Goal: Task Accomplishment & Management: Use online tool/utility

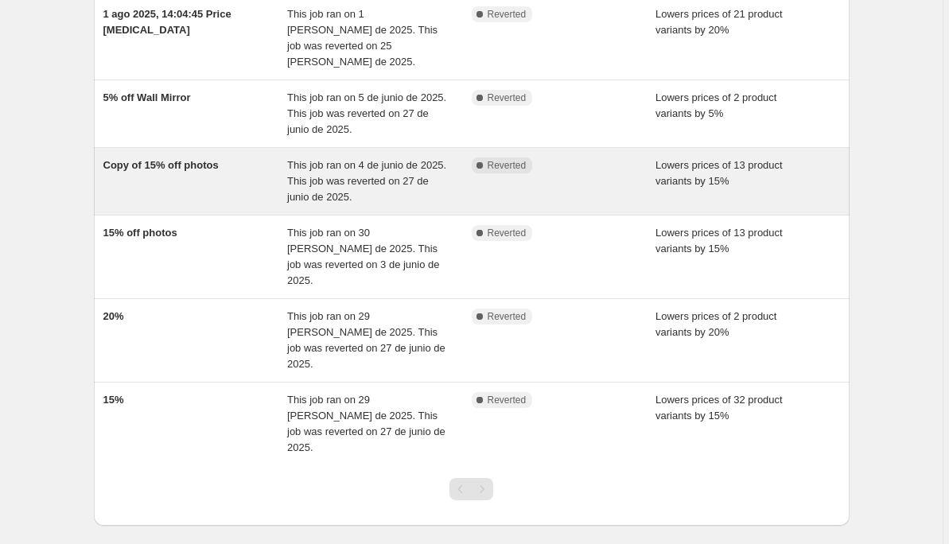
scroll to position [283, 0]
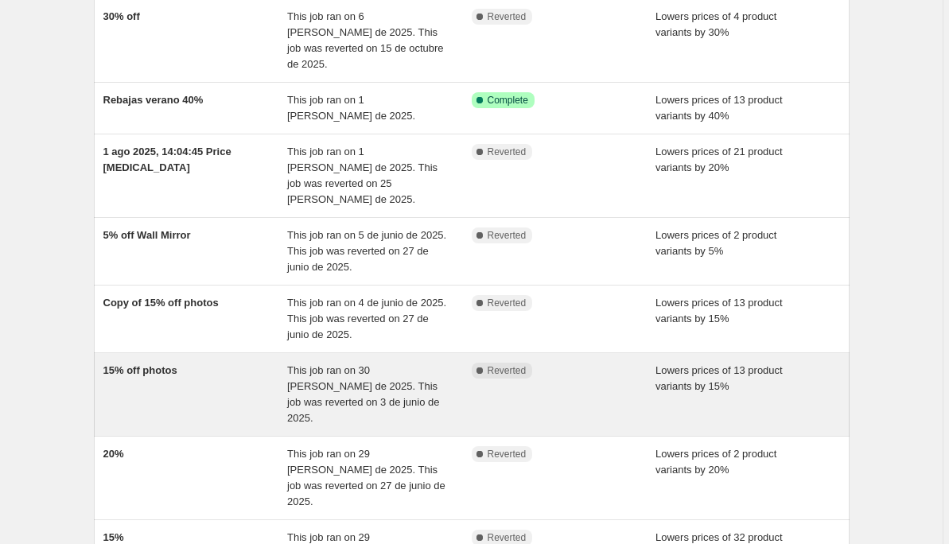
scroll to position [152, 0]
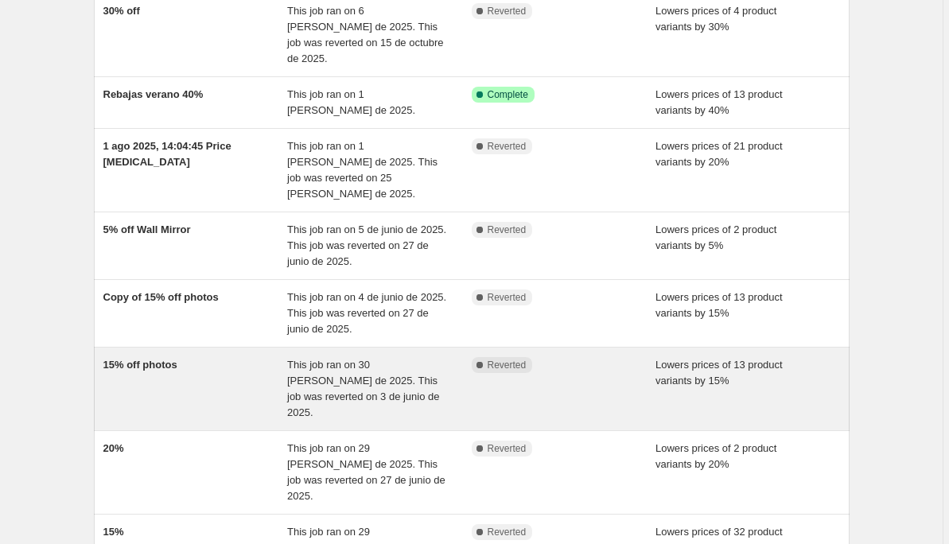
click at [565, 357] on div "Complete Reverted" at bounding box center [564, 389] width 185 height 64
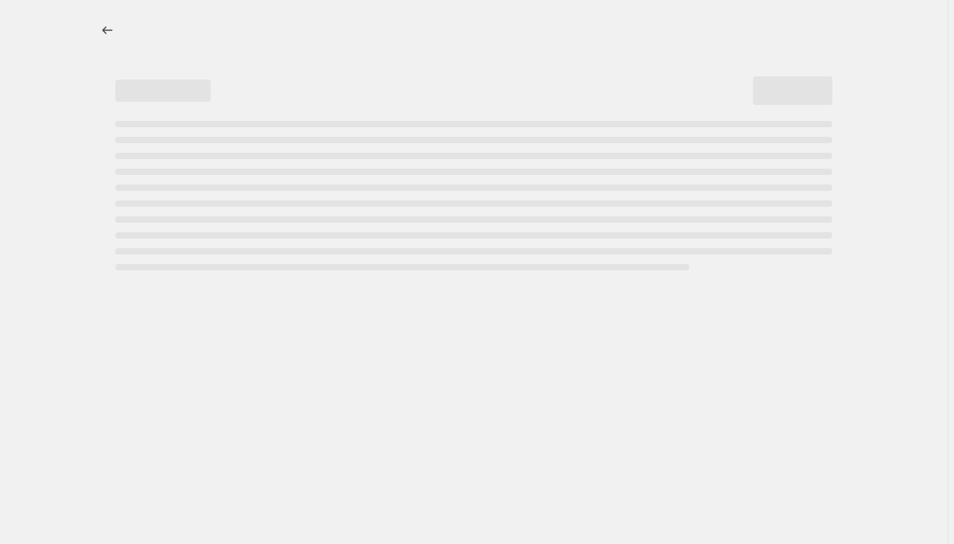
select select "percentage"
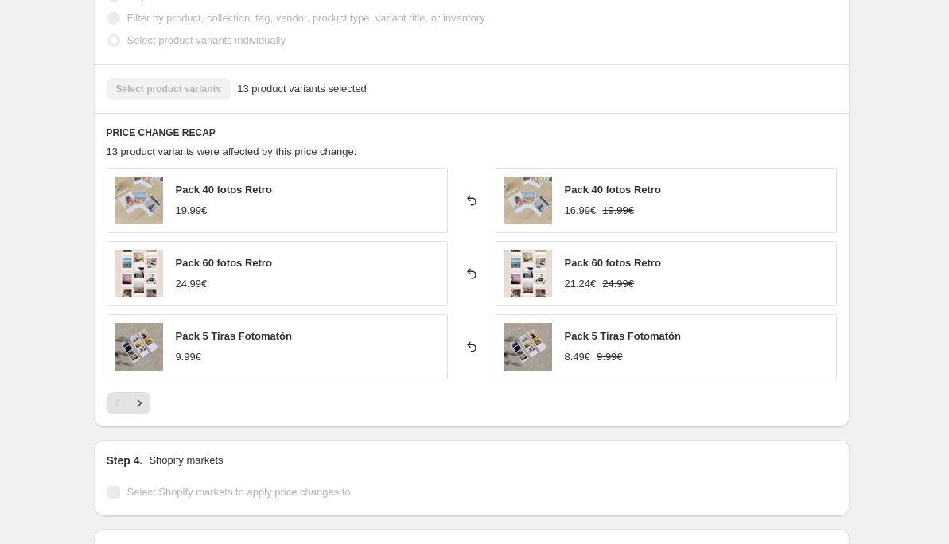
scroll to position [967, 0]
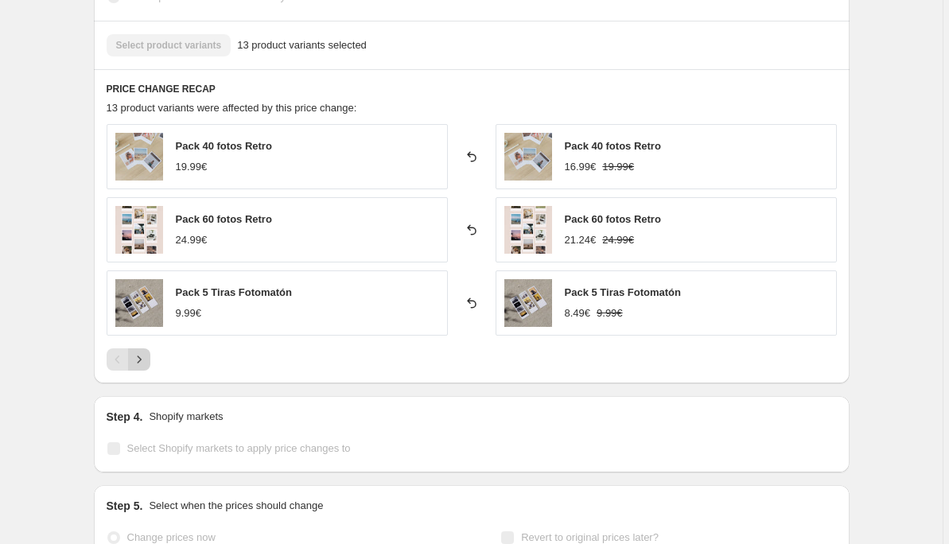
click at [142, 366] on icon "Next" at bounding box center [139, 360] width 16 height 16
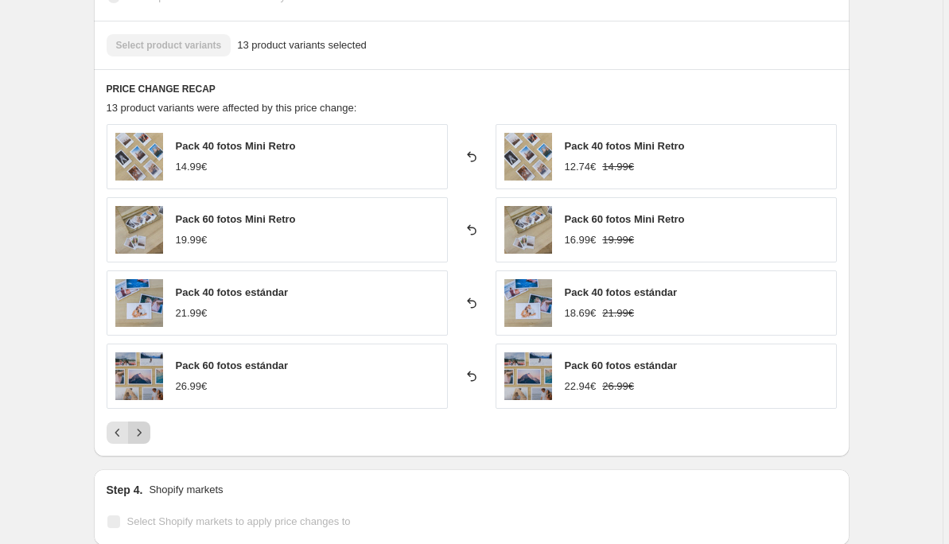
click at [138, 441] on button "Next" at bounding box center [139, 433] width 22 height 22
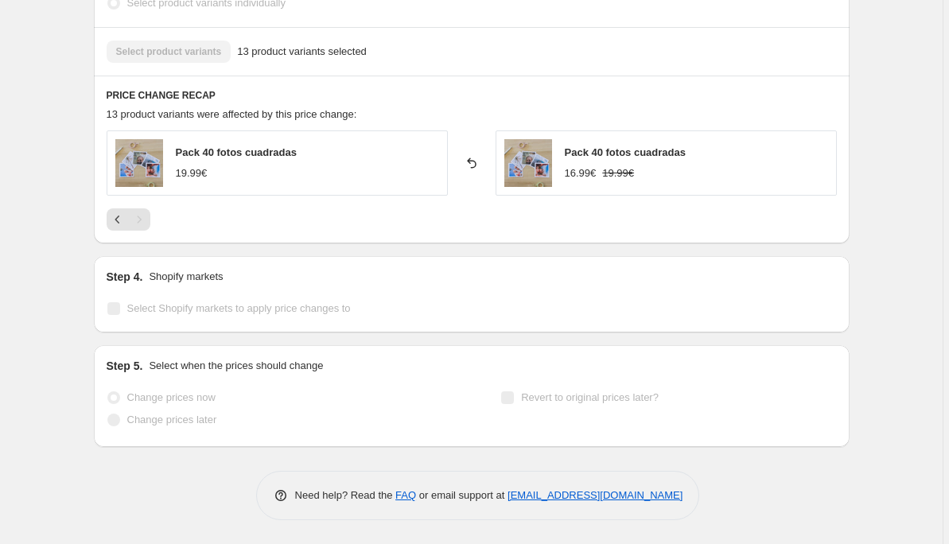
scroll to position [961, 0]
click at [118, 222] on icon "Previous" at bounding box center [118, 220] width 16 height 16
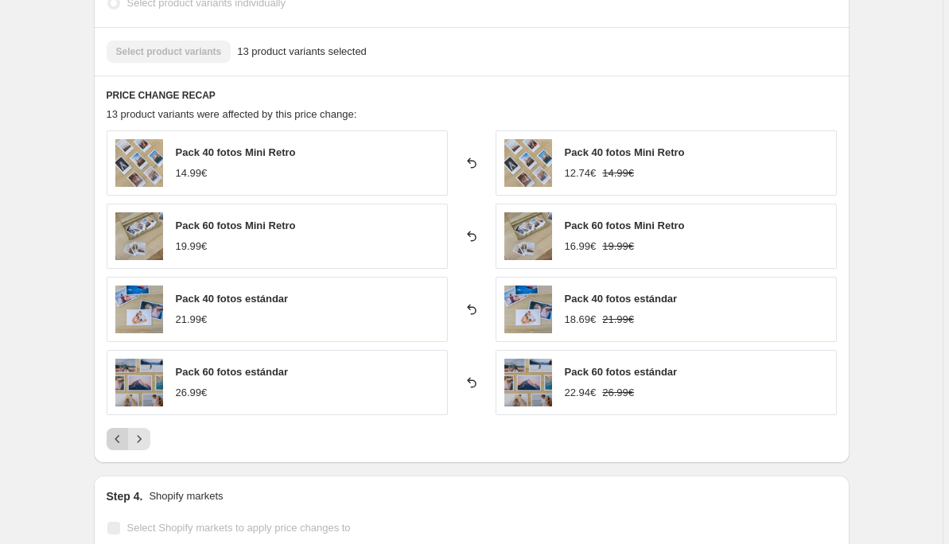
click at [122, 440] on icon "Previous" at bounding box center [118, 439] width 16 height 16
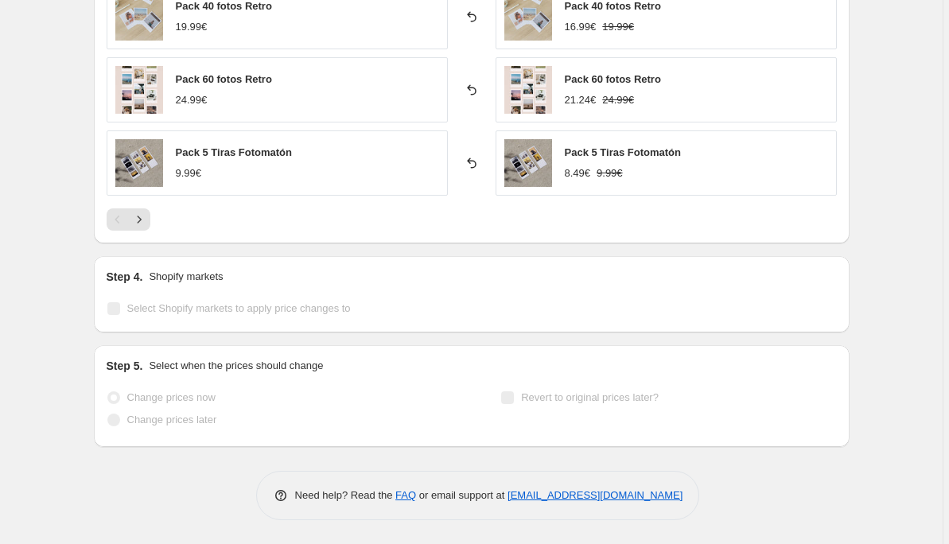
scroll to position [49, 0]
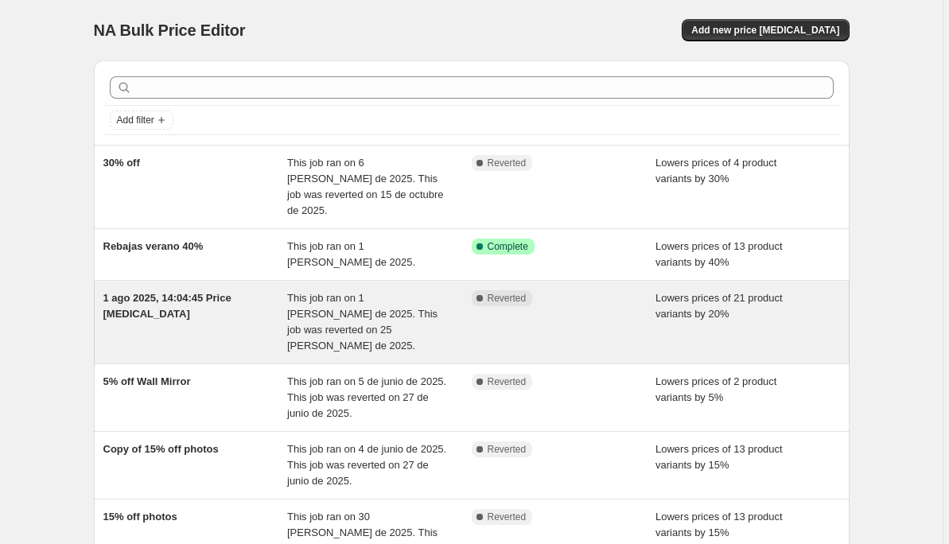
click at [608, 290] on div "Complete Reverted" at bounding box center [552, 298] width 161 height 16
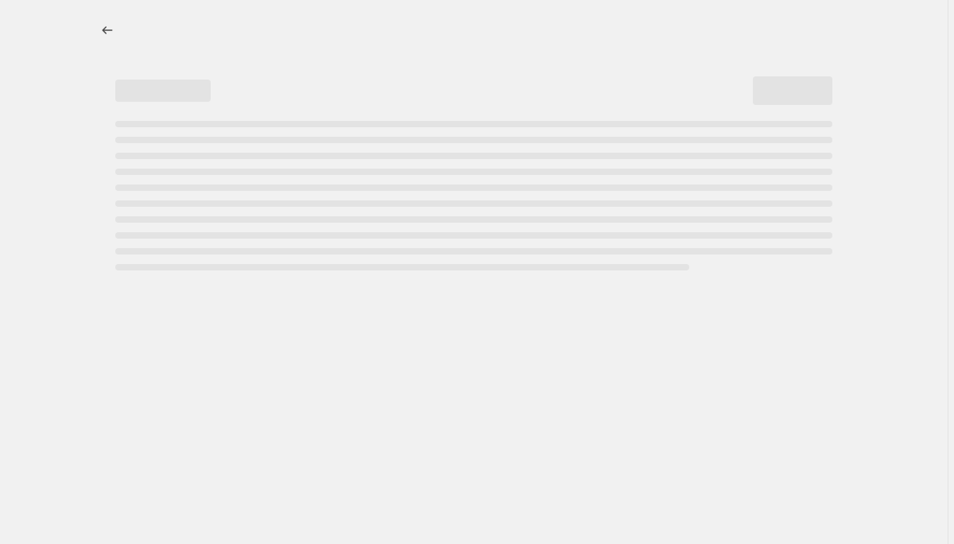
select select "percentage"
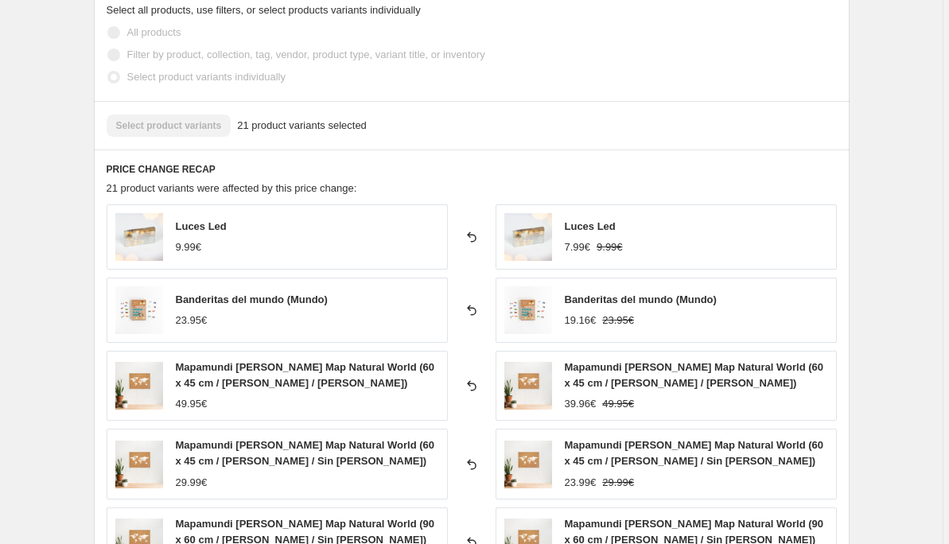
scroll to position [1269, 0]
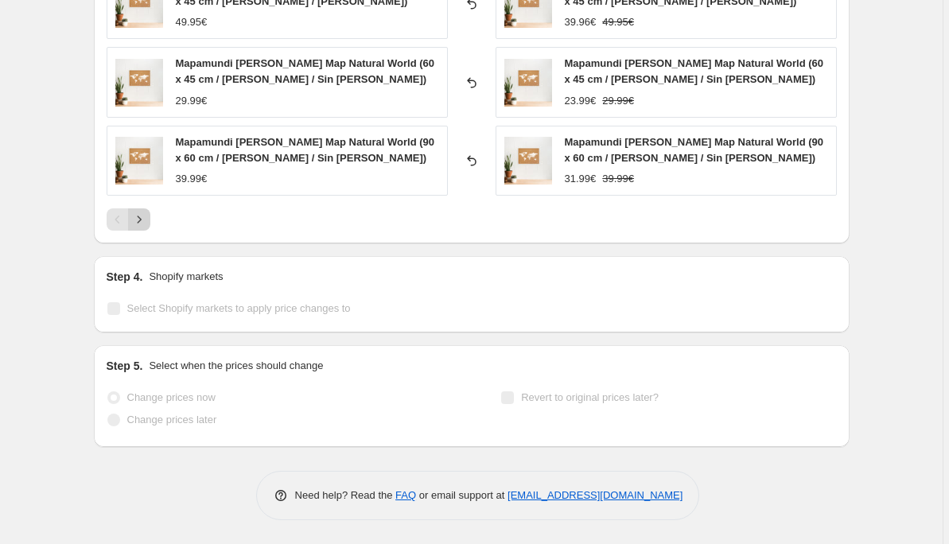
click at [140, 220] on icon "Next" at bounding box center [139, 220] width 16 height 16
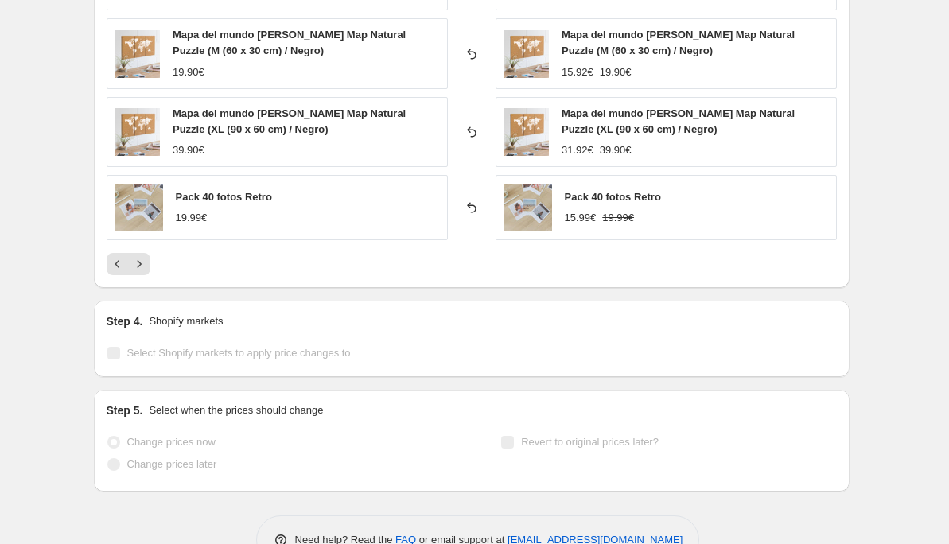
scroll to position [989, 0]
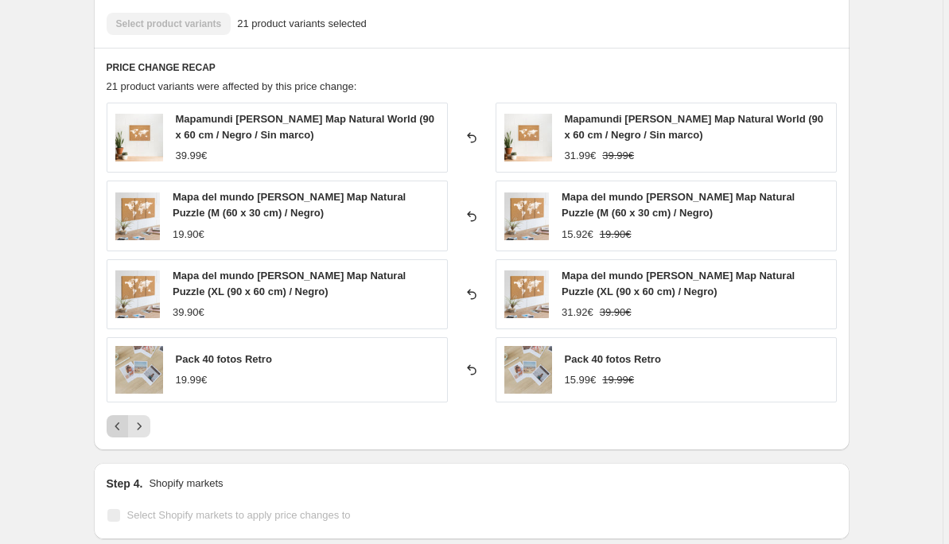
click at [119, 425] on icon "Previous" at bounding box center [117, 426] width 5 height 8
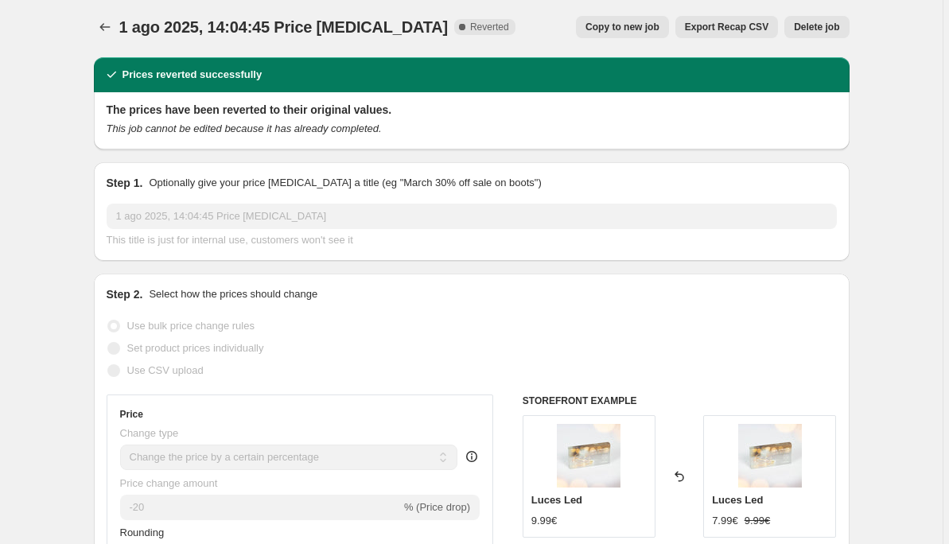
scroll to position [0, 0]
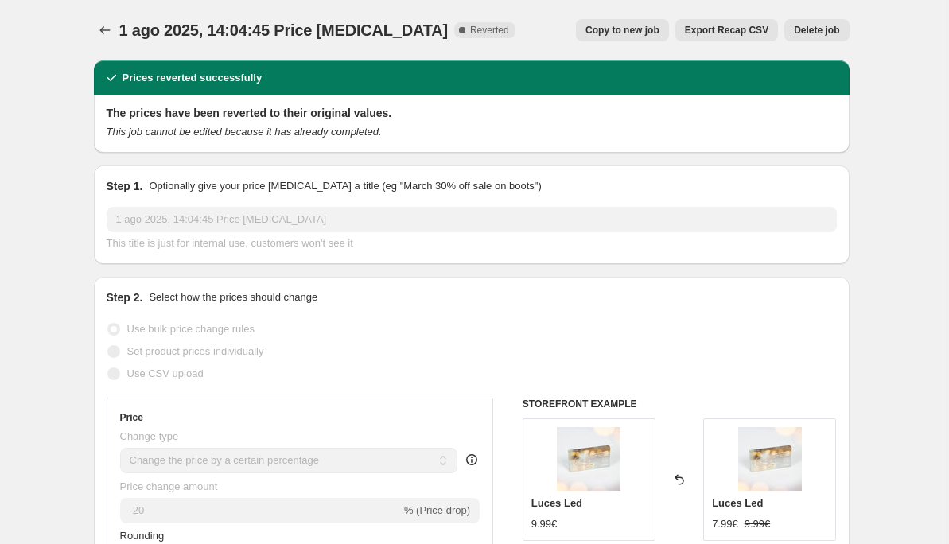
click at [454, 29] on icon at bounding box center [462, 30] width 16 height 16
click at [165, 141] on div "The prices have been reverted to their original values. This job cannot be edit…" at bounding box center [472, 123] width 756 height 57
drag, startPoint x: 178, startPoint y: 134, endPoint x: 263, endPoint y: 134, distance: 85.1
click at [262, 134] on icon "This job cannot be edited because it has already completed." at bounding box center [244, 132] width 275 height 12
click at [270, 134] on icon "This job cannot be edited because it has already completed." at bounding box center [244, 132] width 275 height 12
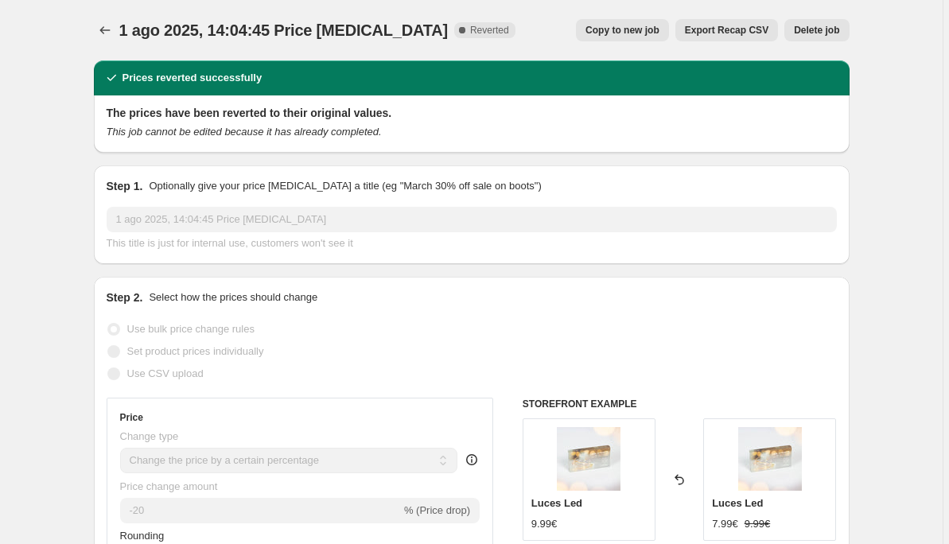
click at [628, 27] on span "Copy to new job" at bounding box center [622, 30] width 74 height 13
select select "percentage"
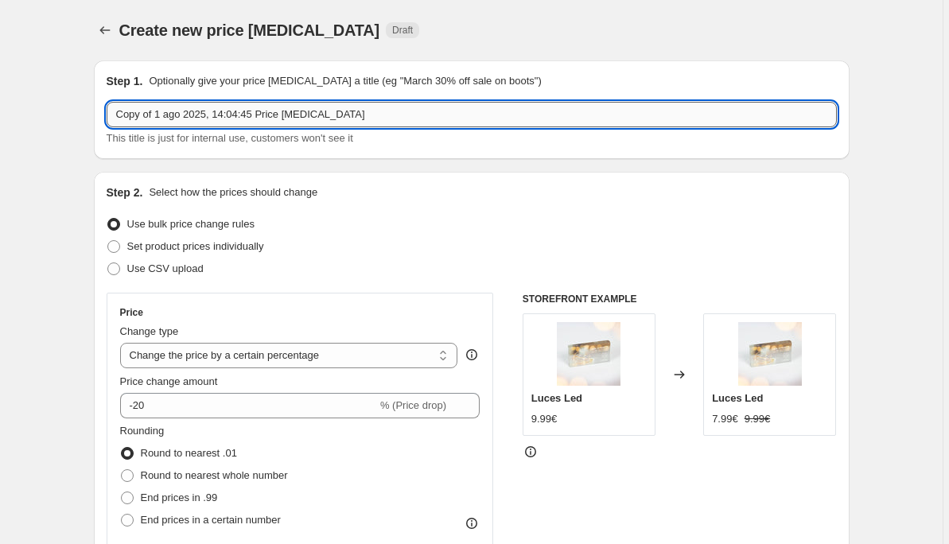
click at [260, 109] on input "Copy of 1 ago 2025, 14:04:45 Price [MEDICAL_DATA]" at bounding box center [472, 114] width 730 height 25
click at [263, 105] on input "Copy of 1 ago 2025, 14:04:45 Price [MEDICAL_DATA]" at bounding box center [472, 114] width 730 height 25
click at [275, 119] on input "Copy of 1 ago 2025, 14:04:45 Price [MEDICAL_DATA]" at bounding box center [472, 114] width 730 height 25
click at [275, 118] on input "Copy of 1 ago 2025, 14:04:45 Price [MEDICAL_DATA]" at bounding box center [472, 114] width 730 height 25
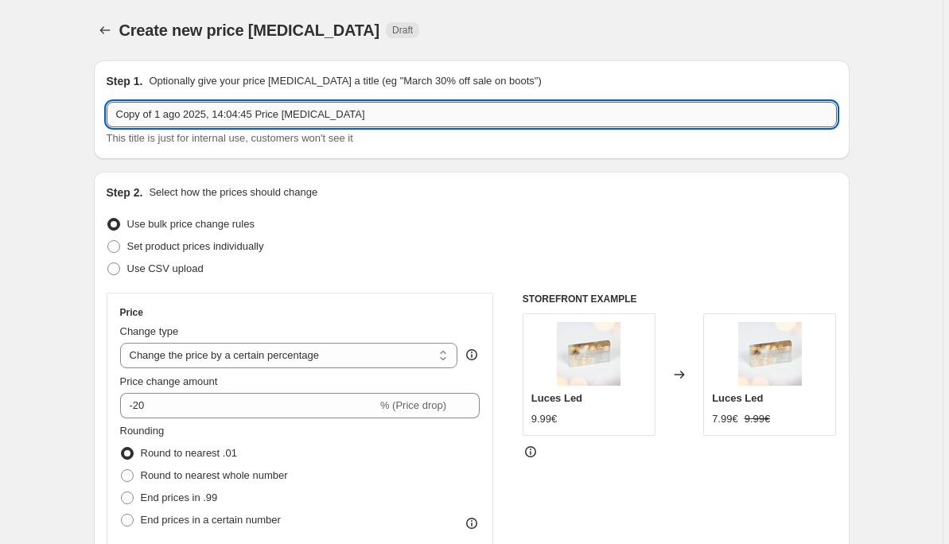
click at [275, 118] on input "Copy of 1 ago 2025, 14:04:45 Price [MEDICAL_DATA]" at bounding box center [472, 114] width 730 height 25
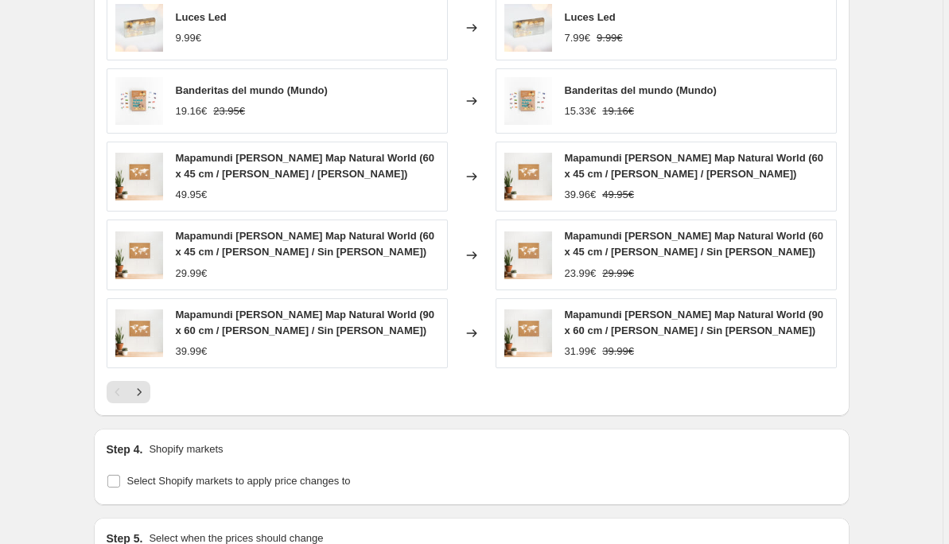
scroll to position [978, 0]
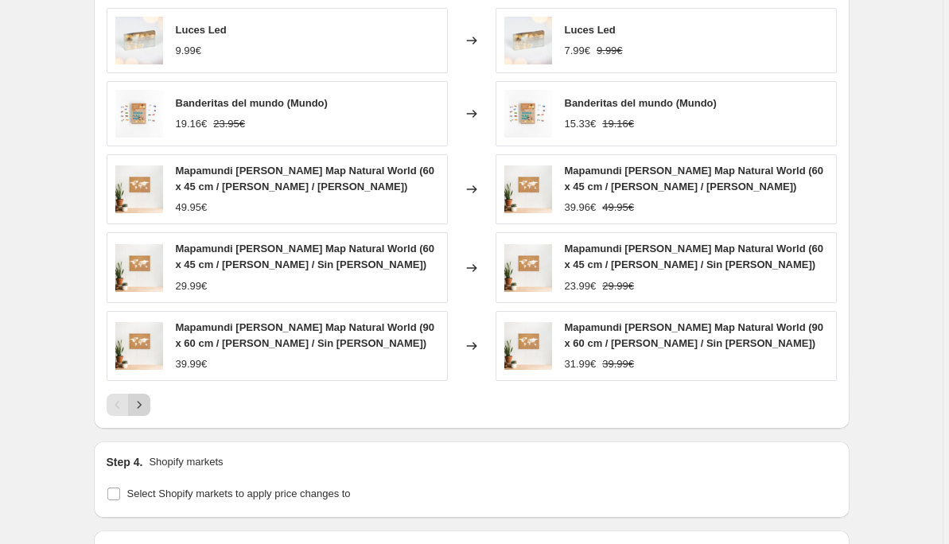
type input "Ofertas octubre"
click at [144, 399] on icon "Next" at bounding box center [139, 405] width 16 height 16
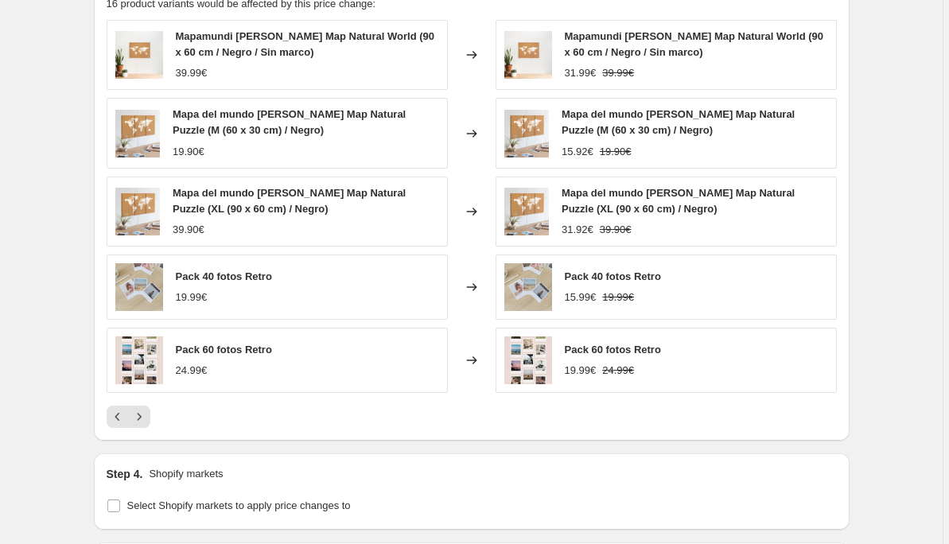
scroll to position [964, 0]
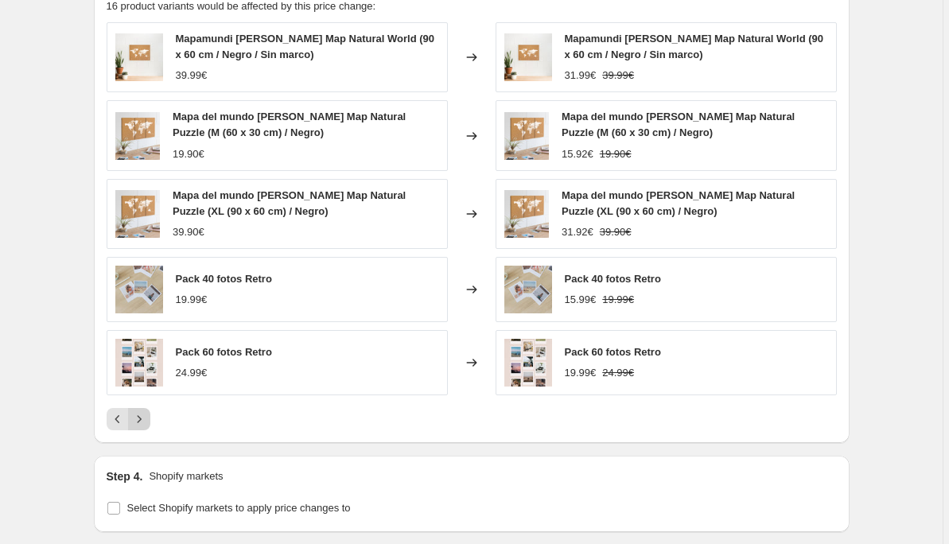
click at [146, 416] on icon "Next" at bounding box center [139, 419] width 16 height 16
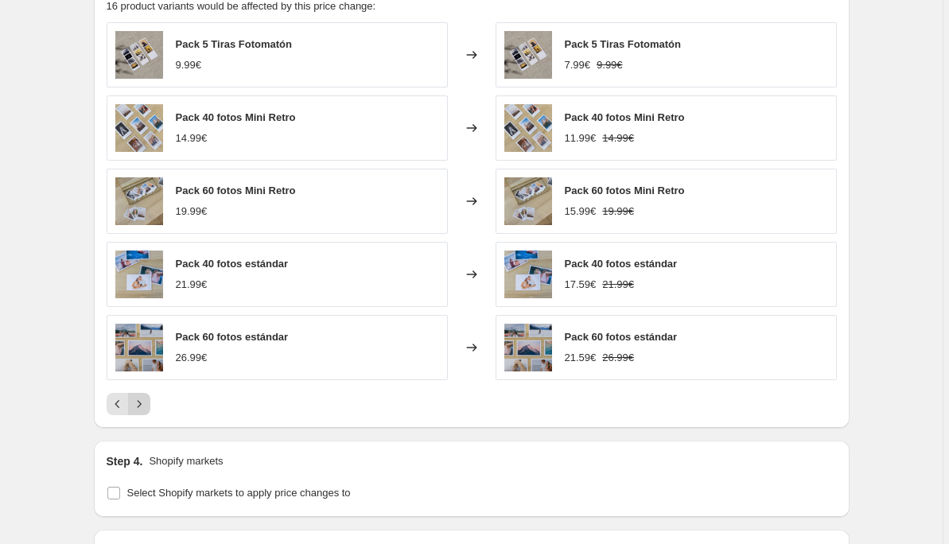
click at [141, 408] on icon "Next" at bounding box center [139, 404] width 16 height 16
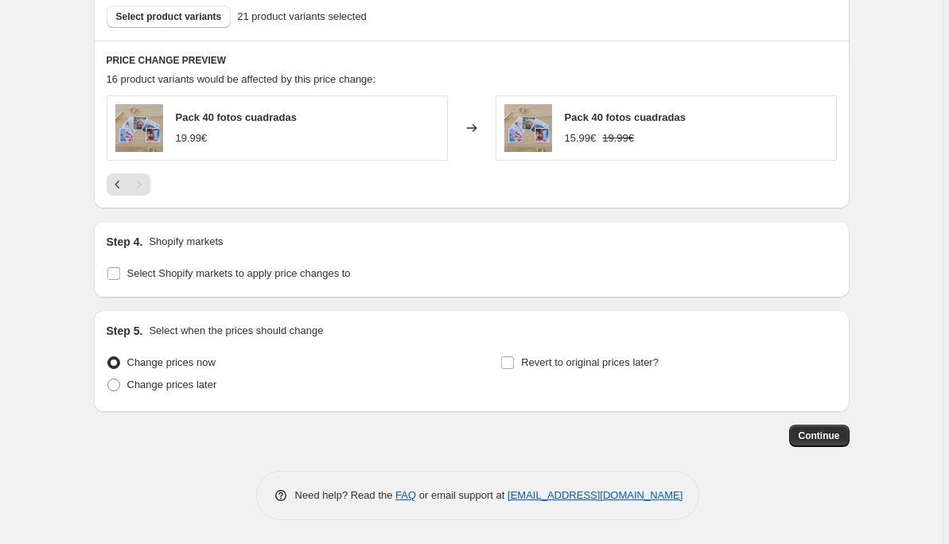
scroll to position [891, 0]
click at [805, 441] on span "Continue" at bounding box center [818, 435] width 41 height 13
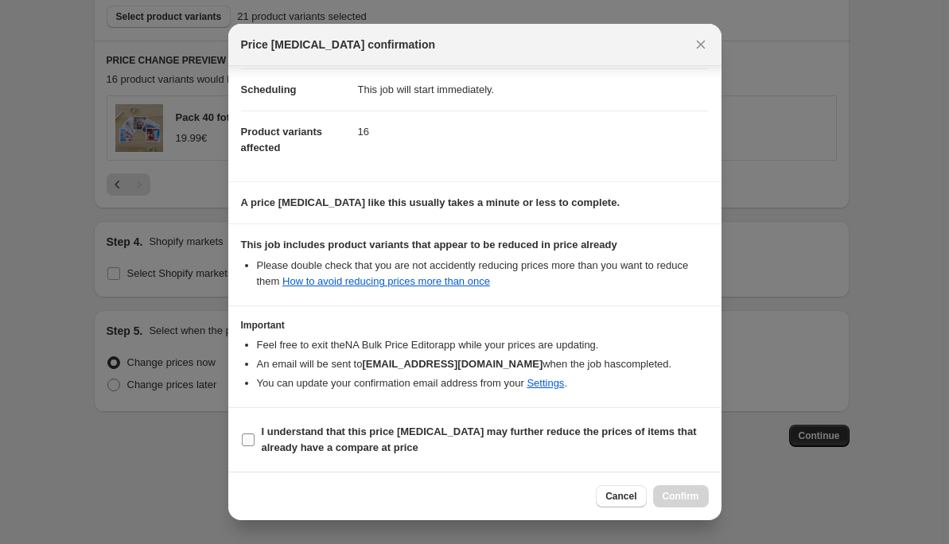
scroll to position [126, 0]
click at [332, 429] on b "I understand that this price [MEDICAL_DATA] may further reduce the prices of it…" at bounding box center [479, 439] width 435 height 28
click at [254, 433] on input "I understand that this price [MEDICAL_DATA] may further reduce the prices of it…" at bounding box center [248, 439] width 13 height 13
checkbox input "true"
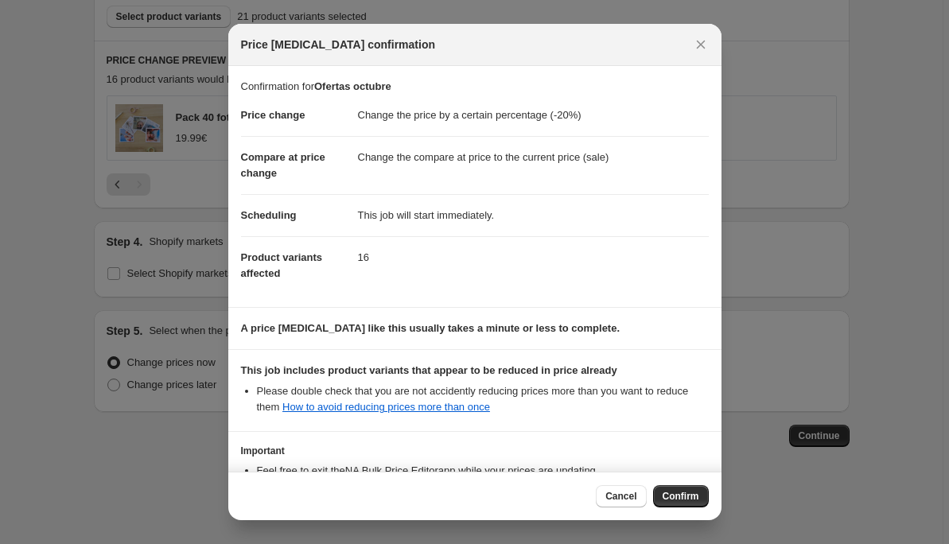
scroll to position [0, 0]
click at [703, 45] on icon "Close" at bounding box center [701, 45] width 16 height 16
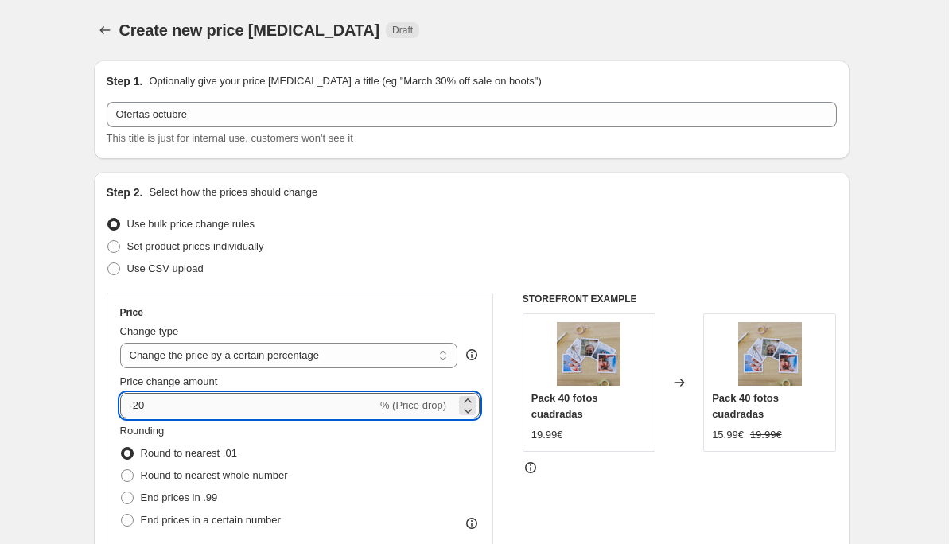
click at [220, 401] on input "-20" at bounding box center [248, 405] width 257 height 25
type input "-2"
type input "1"
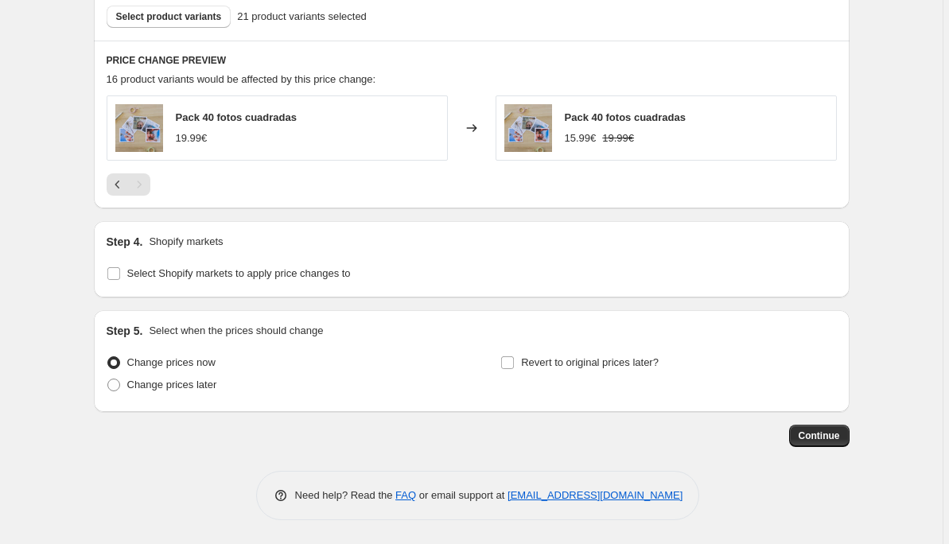
scroll to position [891, 0]
type input "-15"
click at [831, 440] on span "Continue" at bounding box center [818, 435] width 41 height 13
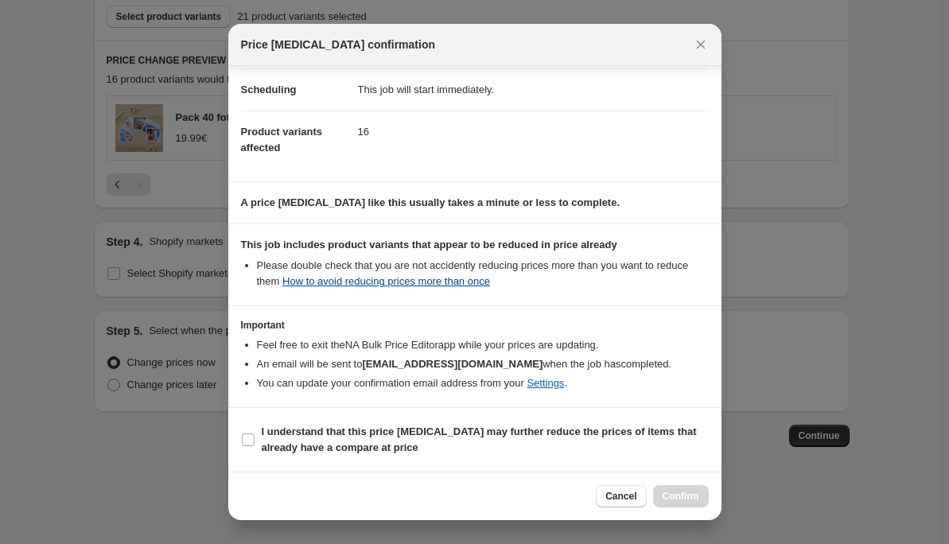
scroll to position [126, 0]
click at [342, 453] on b "I understand that this price [MEDICAL_DATA] may further reduce the prices of it…" at bounding box center [479, 439] width 435 height 28
click at [254, 446] on input "I understand that this price [MEDICAL_DATA] may further reduce the prices of it…" at bounding box center [248, 439] width 13 height 13
checkbox input "true"
click at [669, 498] on span "Confirm" at bounding box center [680, 496] width 37 height 13
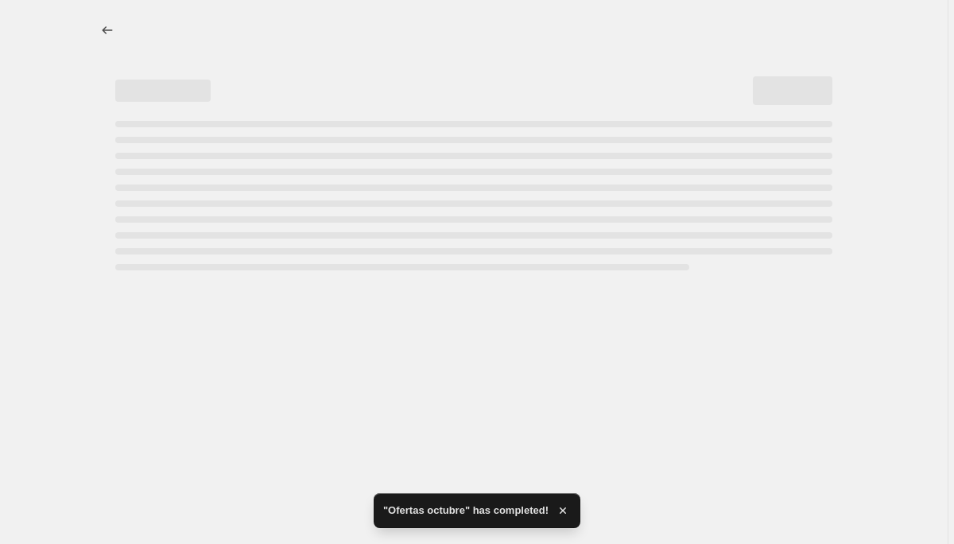
select select "percentage"
